Goal: Entertainment & Leisure: Browse casually

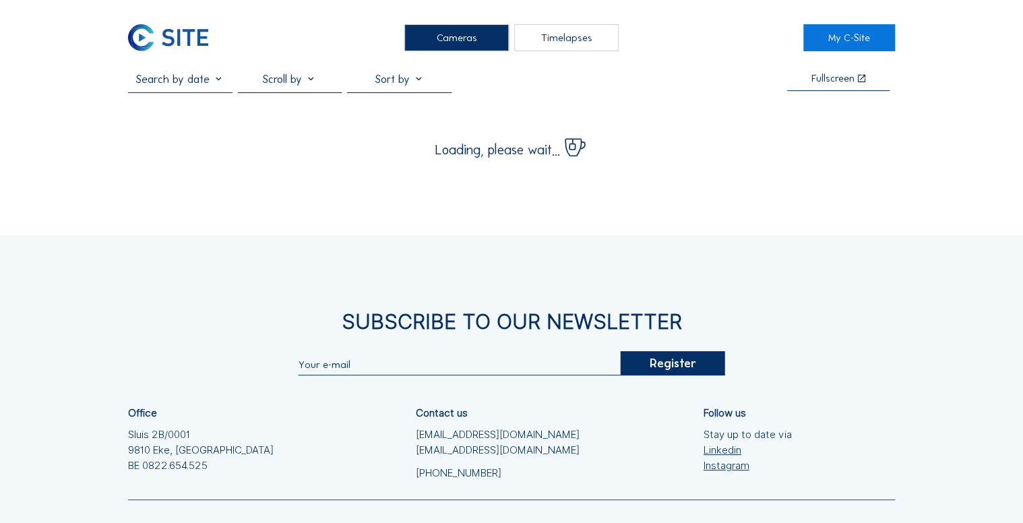
click at [424, 40] on div "Cameras" at bounding box center [456, 37] width 104 height 27
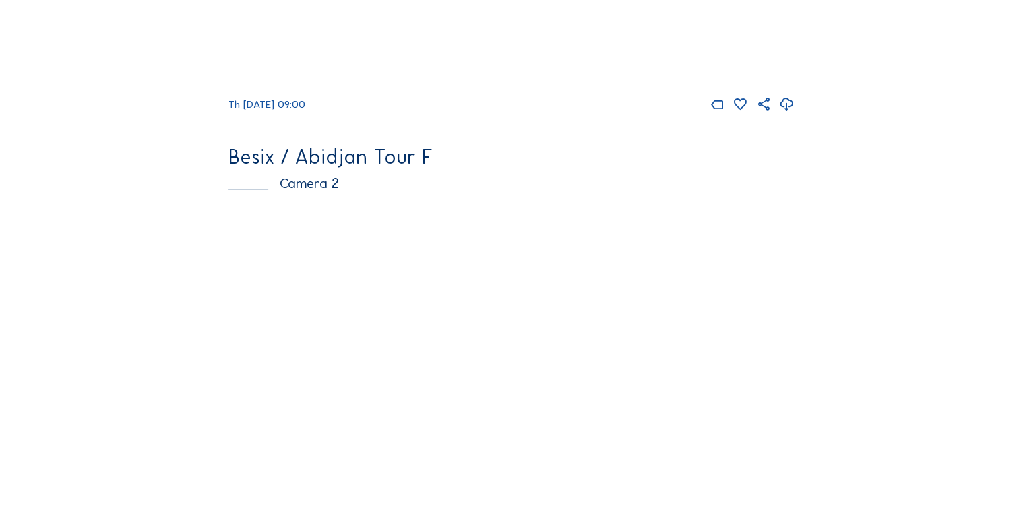
scroll to position [485, 0]
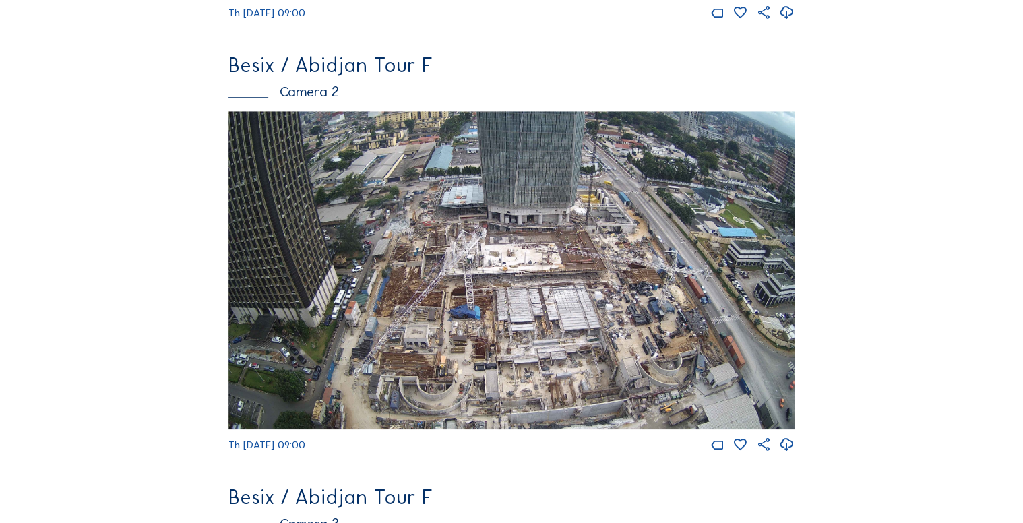
click at [620, 269] on img at bounding box center [510, 270] width 565 height 318
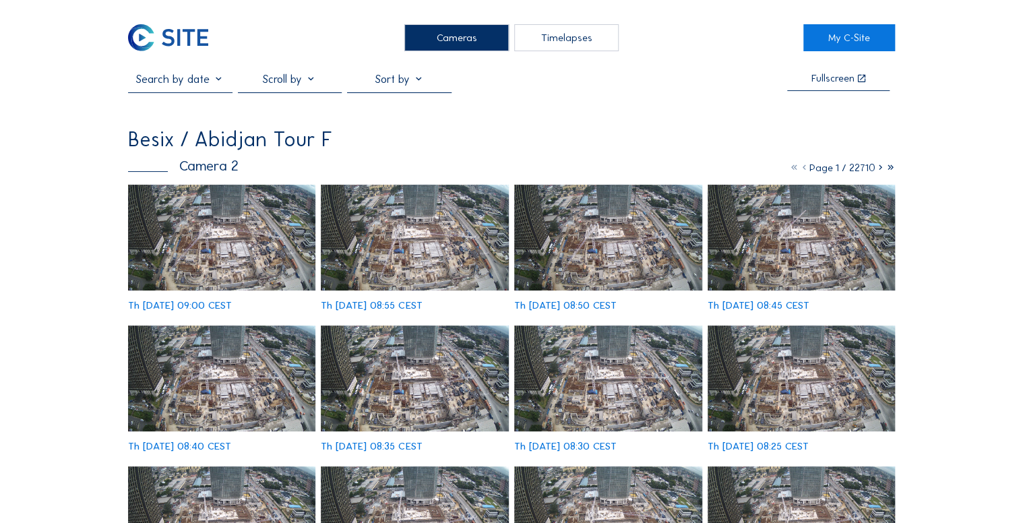
click at [238, 224] on img at bounding box center [222, 238] width 188 height 106
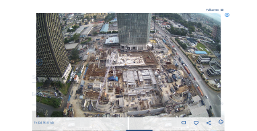
drag, startPoint x: 264, startPoint y: 177, endPoint x: 158, endPoint y: 106, distance: 127.2
click at [158, 106] on img at bounding box center [129, 65] width 186 height 104
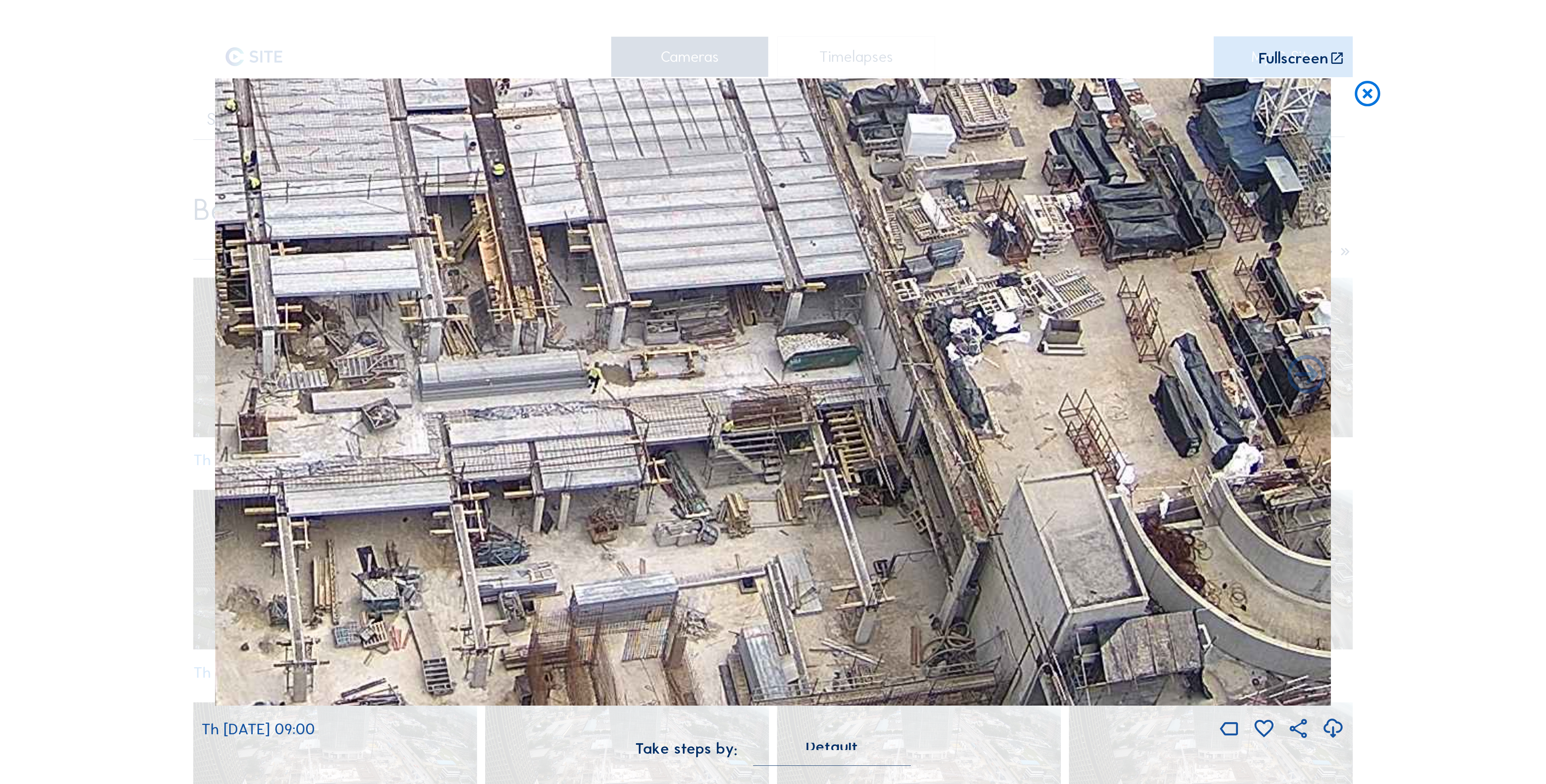
drag, startPoint x: 967, startPoint y: 587, endPoint x: 906, endPoint y: 242, distance: 350.4
click at [613, 242] on img at bounding box center [772, 392] width 1116 height 627
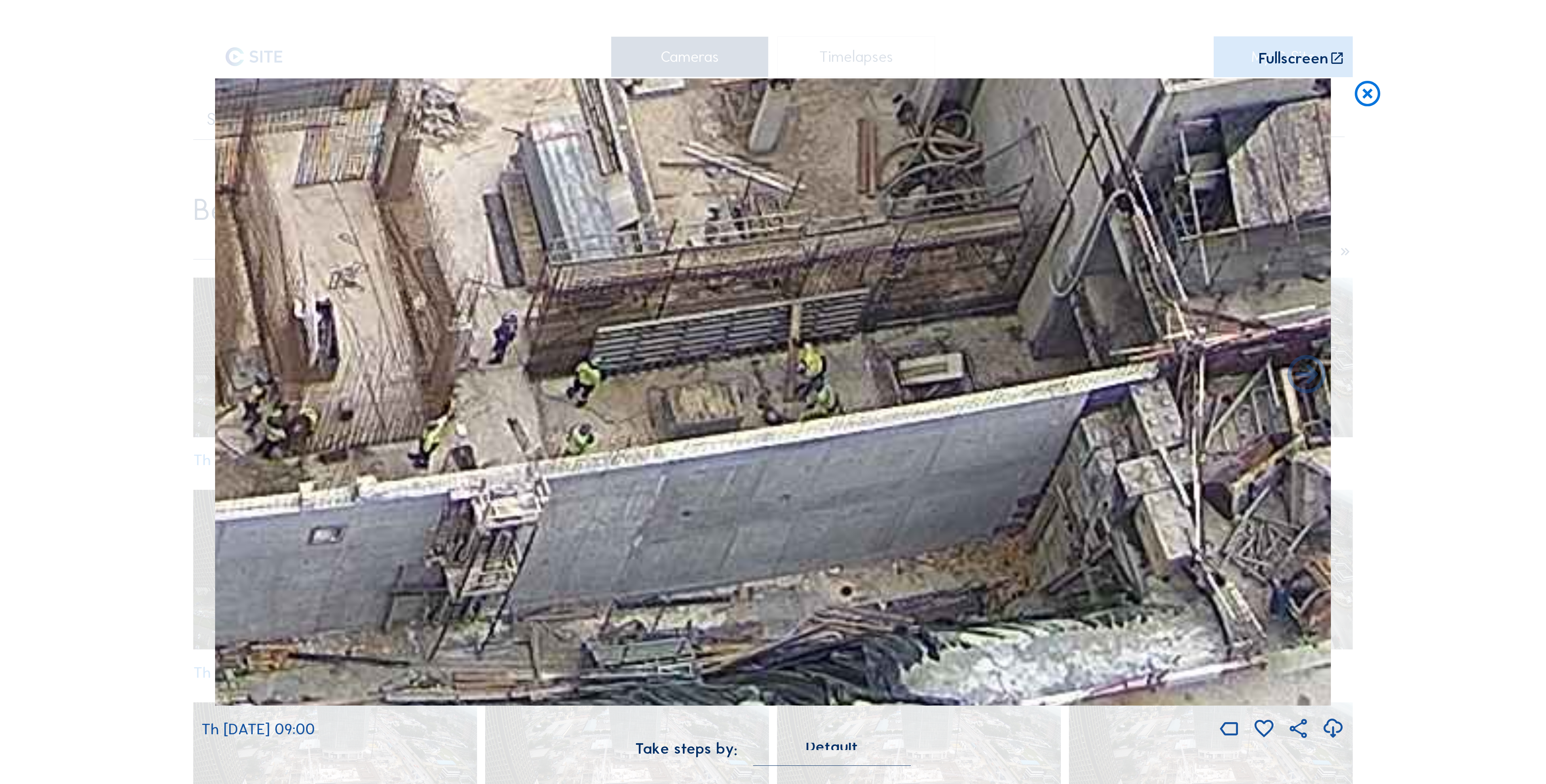
drag, startPoint x: 887, startPoint y: 486, endPoint x: 915, endPoint y: 284, distance: 203.9
click at [613, 284] on img at bounding box center [772, 392] width 1116 height 627
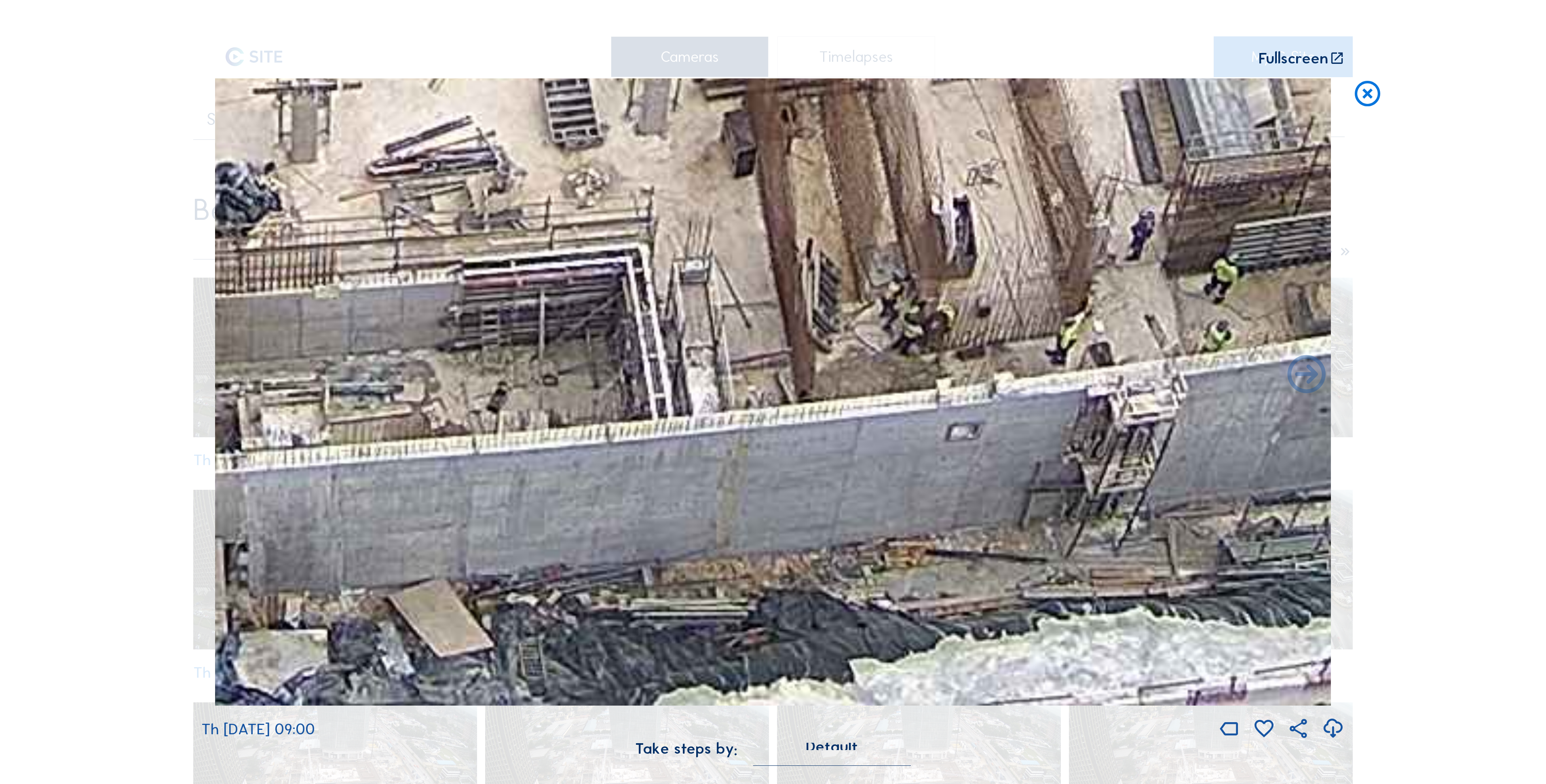
drag, startPoint x: 917, startPoint y: 361, endPoint x: 1548, endPoint y: 151, distance: 665.0
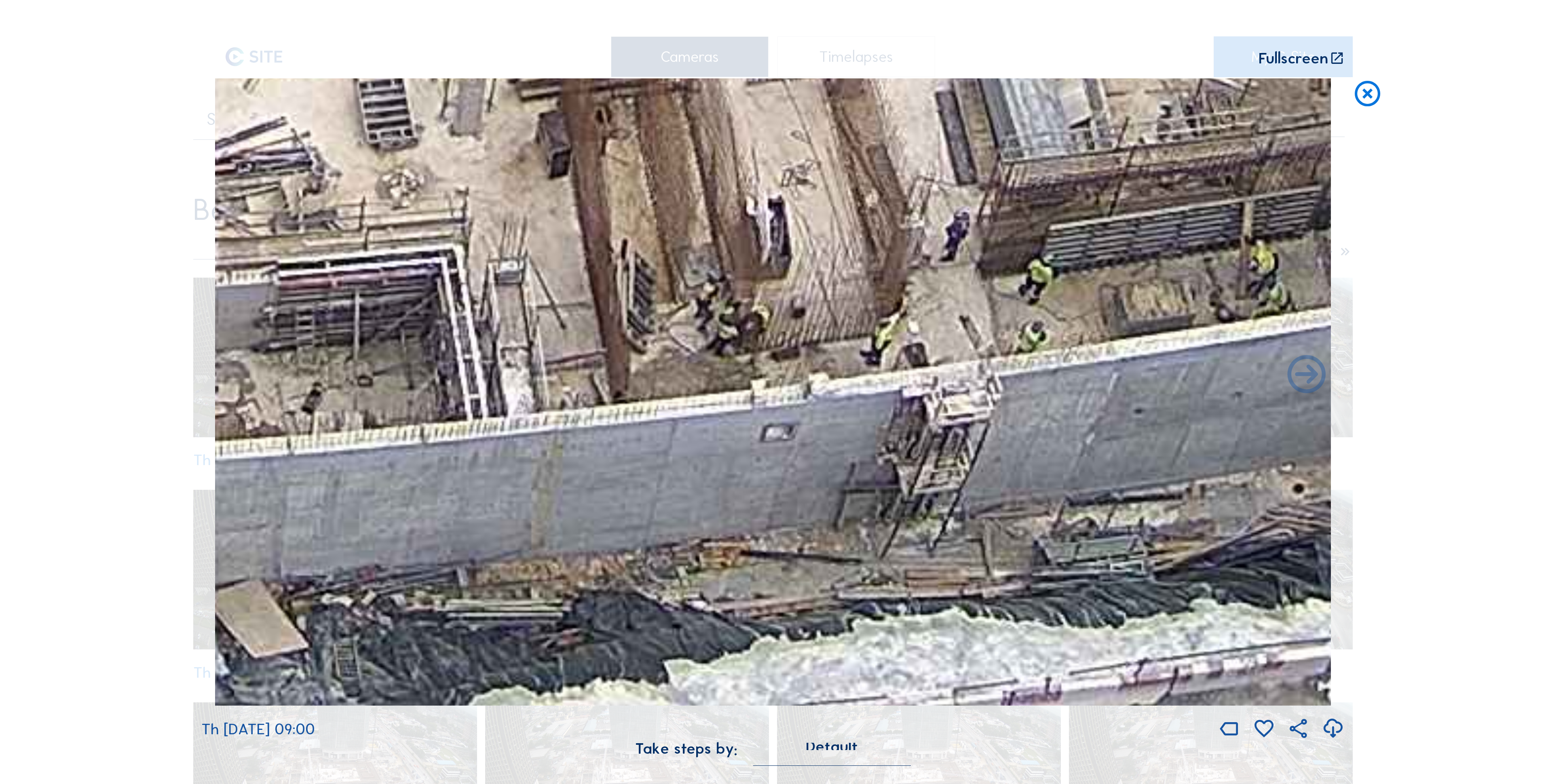
drag, startPoint x: 843, startPoint y: 346, endPoint x: 661, endPoint y: 284, distance: 192.3
click at [613, 287] on img at bounding box center [772, 392] width 1116 height 627
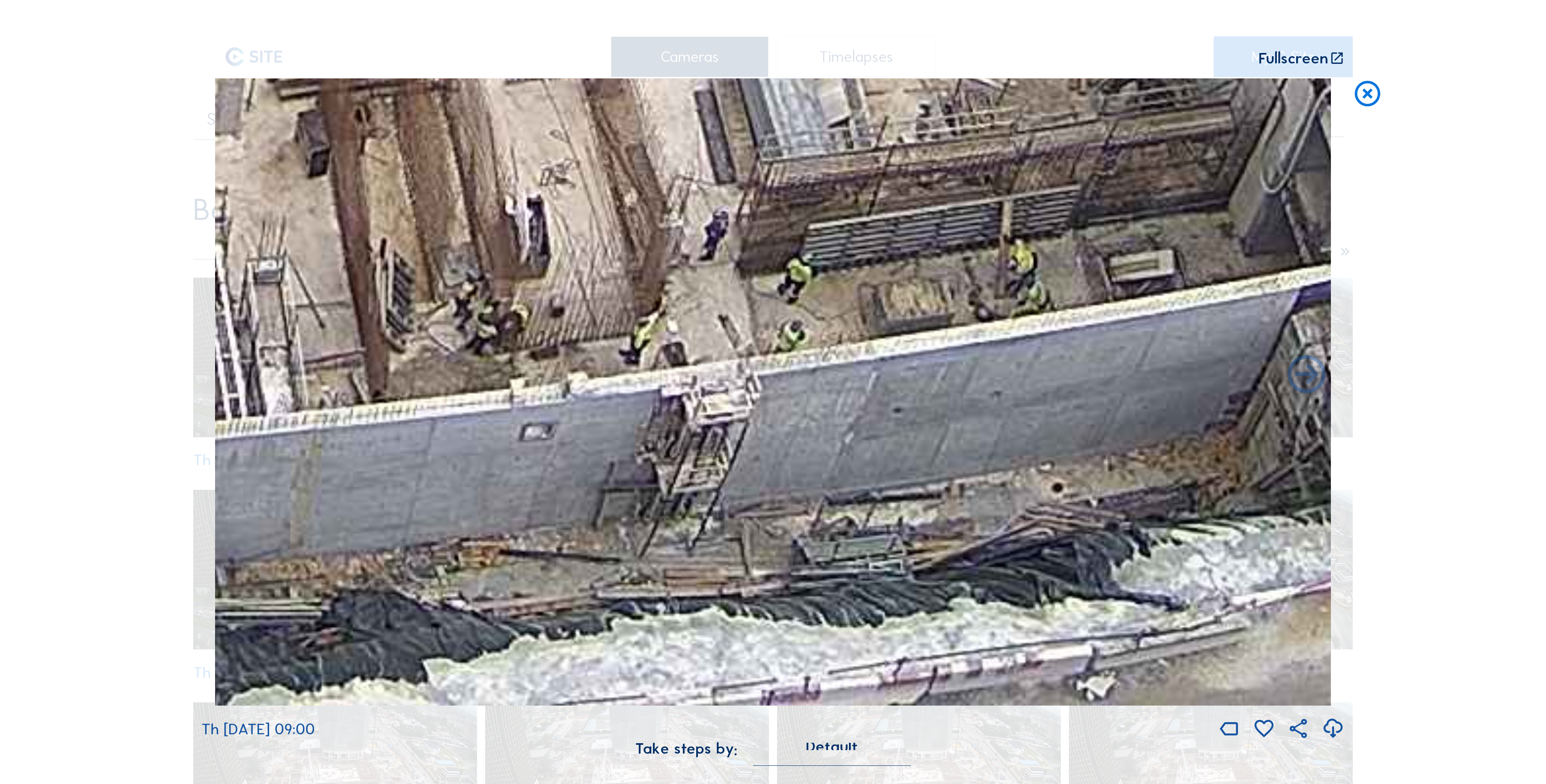
drag, startPoint x: 1081, startPoint y: 298, endPoint x: 948, endPoint y: 274, distance: 135.1
click at [613, 274] on img at bounding box center [772, 392] width 1116 height 627
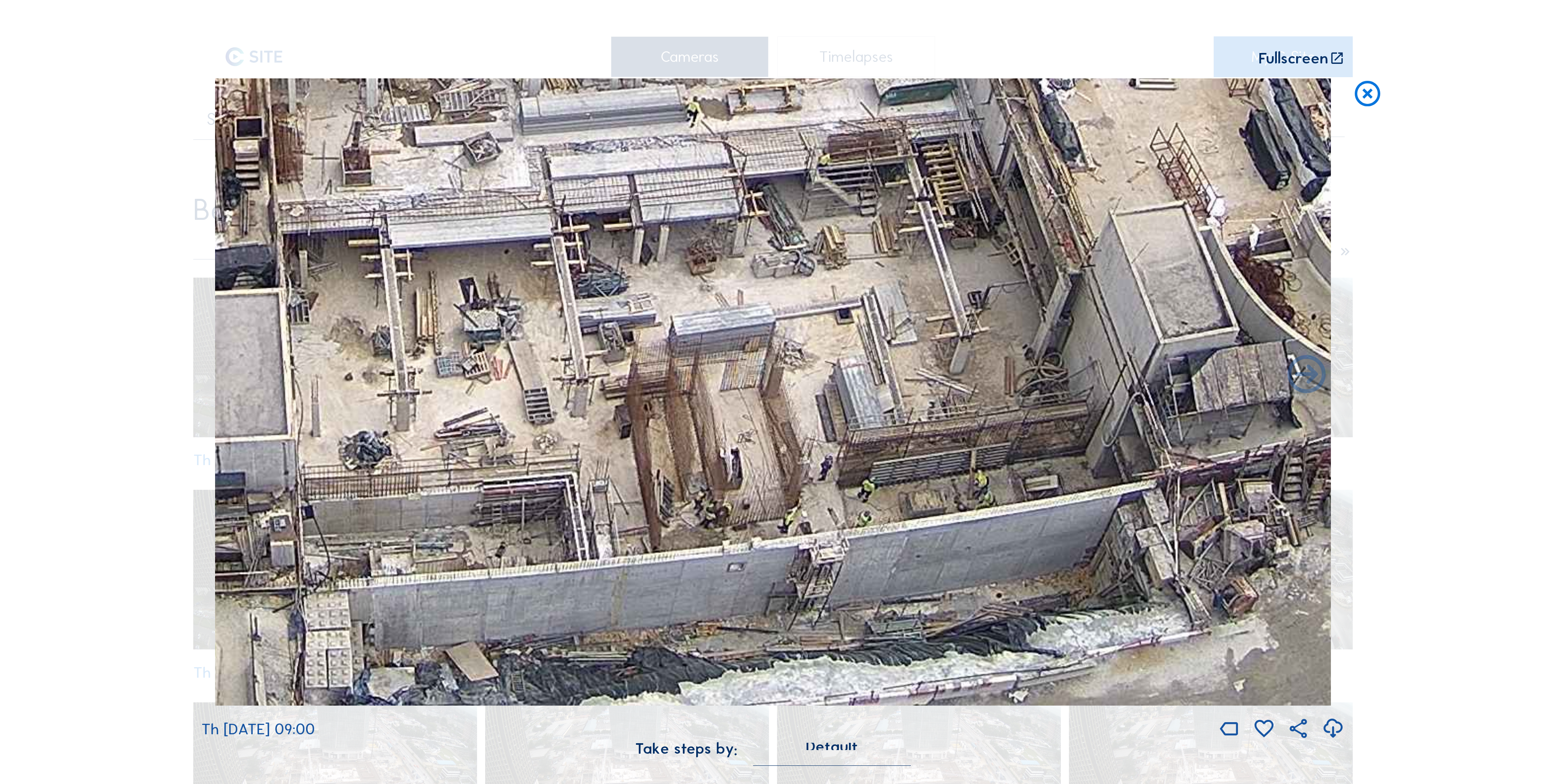
drag, startPoint x: 871, startPoint y: 597, endPoint x: 873, endPoint y: 418, distance: 179.0
click at [613, 313] on img at bounding box center [772, 392] width 1116 height 627
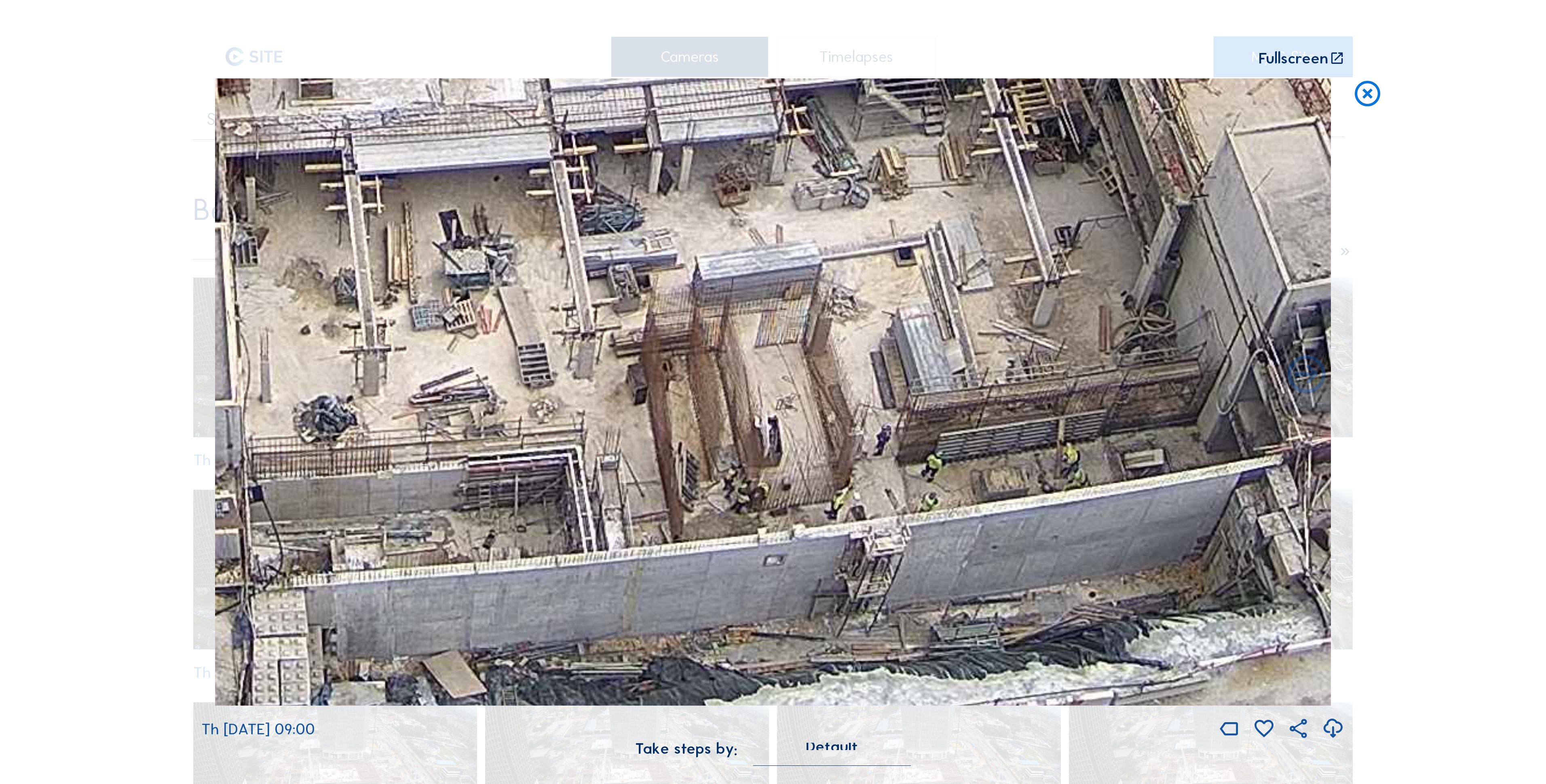
drag, startPoint x: 863, startPoint y: 584, endPoint x: 922, endPoint y: 563, distance: 62.6
click at [613, 313] on img at bounding box center [772, 392] width 1116 height 627
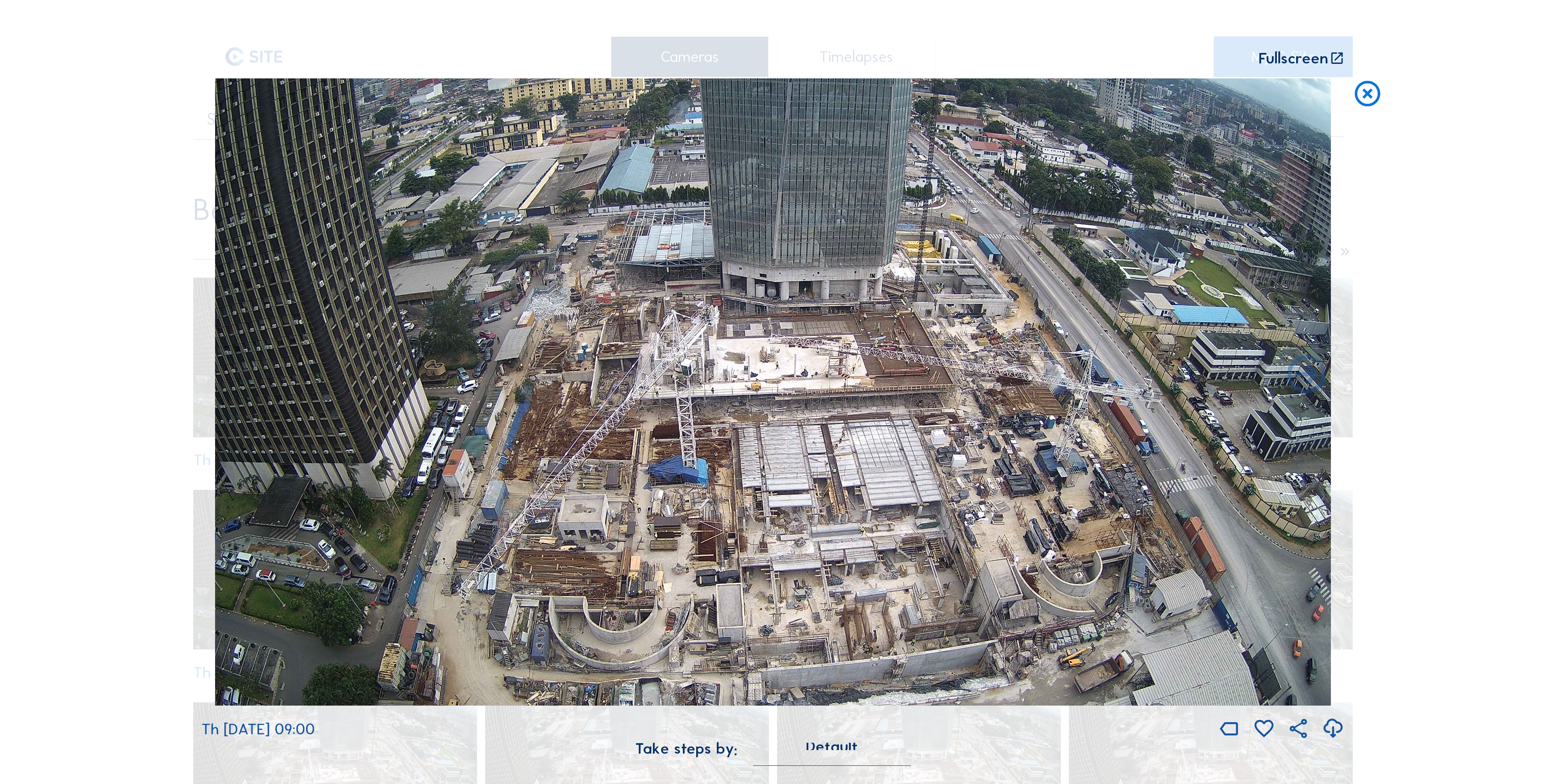
click at [613, 313] on img at bounding box center [772, 392] width 1116 height 627
